Goal: Information Seeking & Learning: Learn about a topic

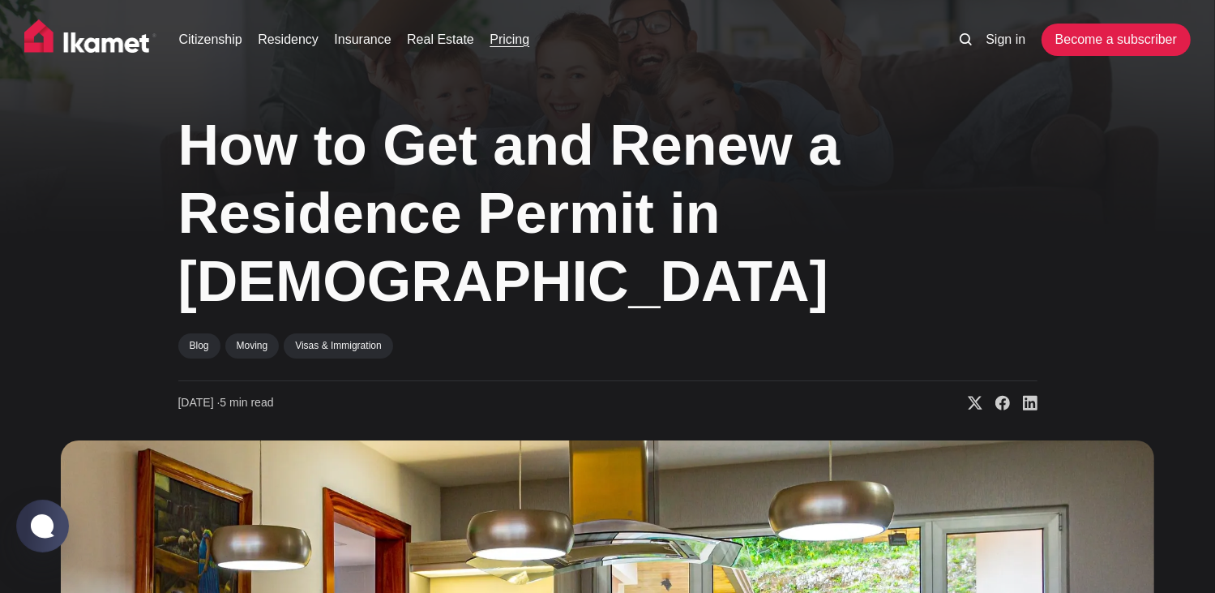
click at [503, 43] on link "Pricing" at bounding box center [510, 39] width 40 height 19
